Goal: Check status

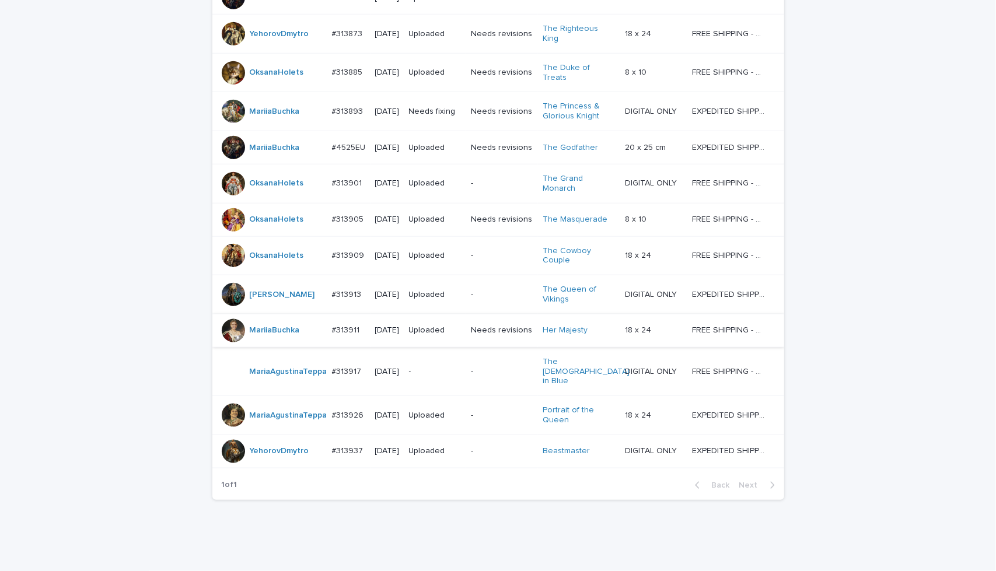
scroll to position [794, 0]
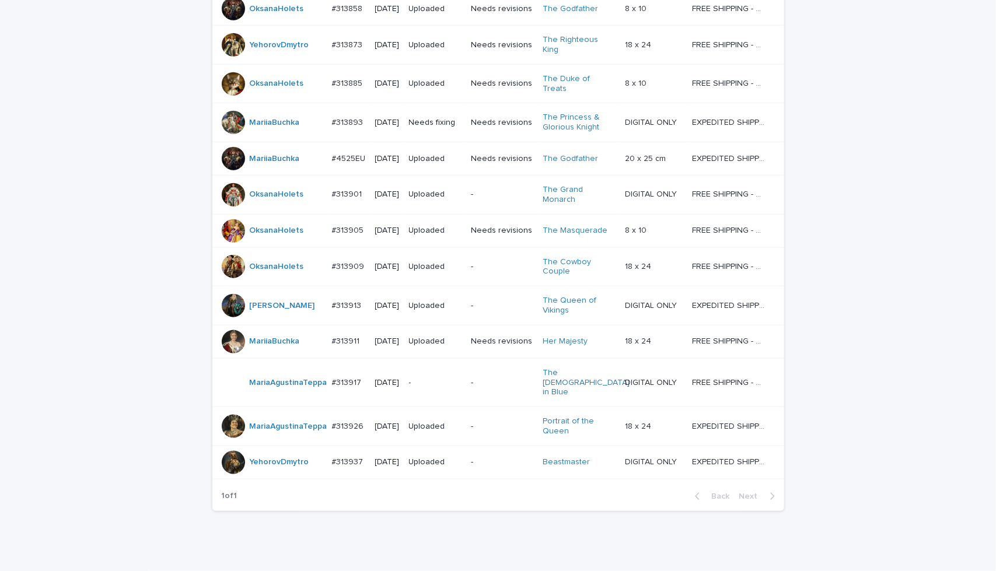
click at [500, 247] on td "Needs revisions" at bounding box center [502, 230] width 72 height 33
